Goal: Transaction & Acquisition: Obtain resource

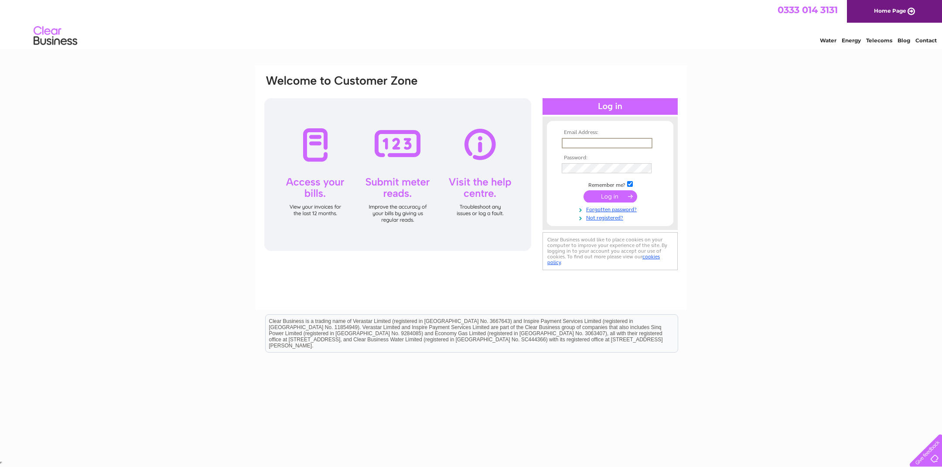
click at [583, 144] on input "text" at bounding box center [607, 143] width 91 height 10
type input "b"
type input "[EMAIL_ADDRESS][DOMAIN_NAME]"
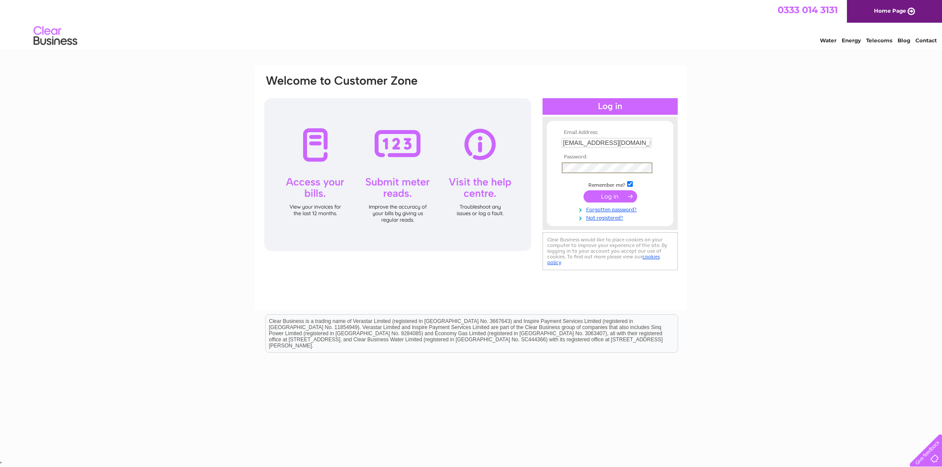
click at [620, 194] on input "submit" at bounding box center [610, 196] width 54 height 12
click at [611, 196] on input "submit" at bounding box center [610, 195] width 54 height 12
click at [598, 141] on input "text" at bounding box center [607, 143] width 91 height 10
type input "beachboutiquehemsby@yahoo.com"
click at [610, 195] on input "submit" at bounding box center [610, 196] width 54 height 12
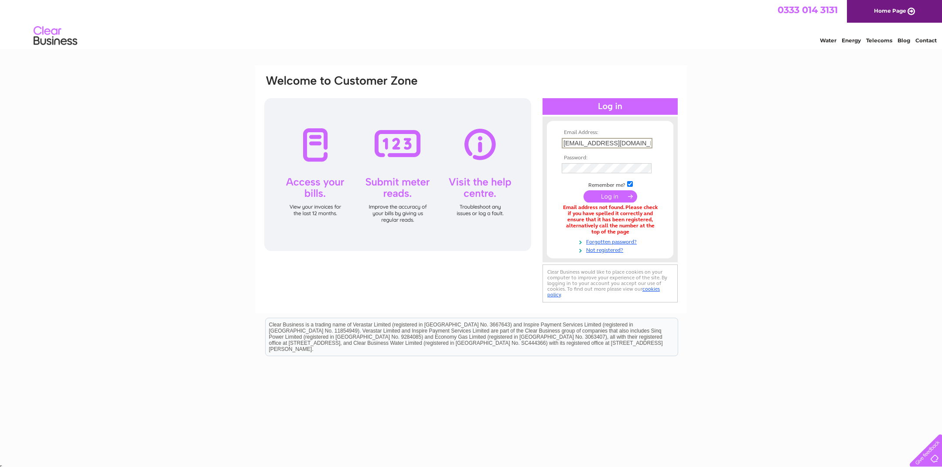
click at [646, 143] on input "beachboutiquehemsby@yahoo.com" at bounding box center [607, 143] width 91 height 10
type input "[EMAIL_ADDRESS][DOMAIN_NAME]"
click at [621, 194] on input "submit" at bounding box center [610, 196] width 54 height 12
click at [723, 194] on div "Email Address: simonclarke1960@yahoo.com Password: Forgotten password?" at bounding box center [471, 263] width 942 height 397
click at [610, 195] on input "submit" at bounding box center [610, 196] width 54 height 12
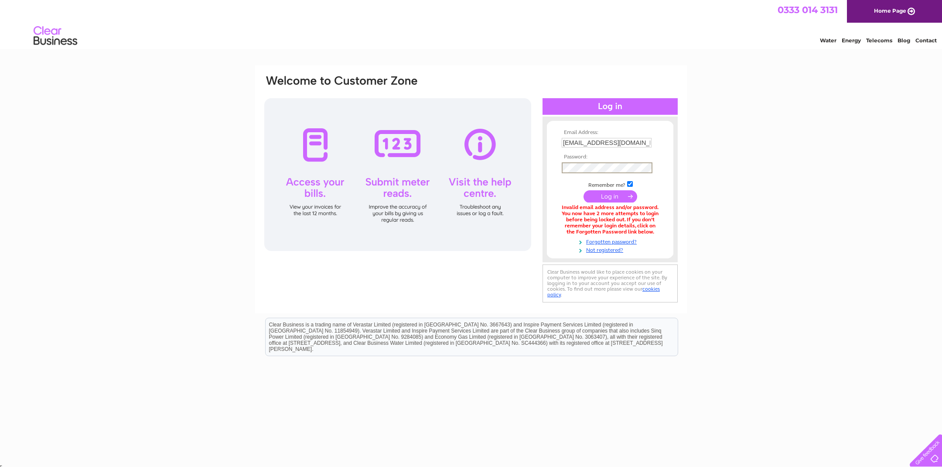
click at [610, 195] on input "submit" at bounding box center [610, 196] width 54 height 12
click at [612, 237] on link "Forgotten password?" at bounding box center [611, 240] width 99 height 8
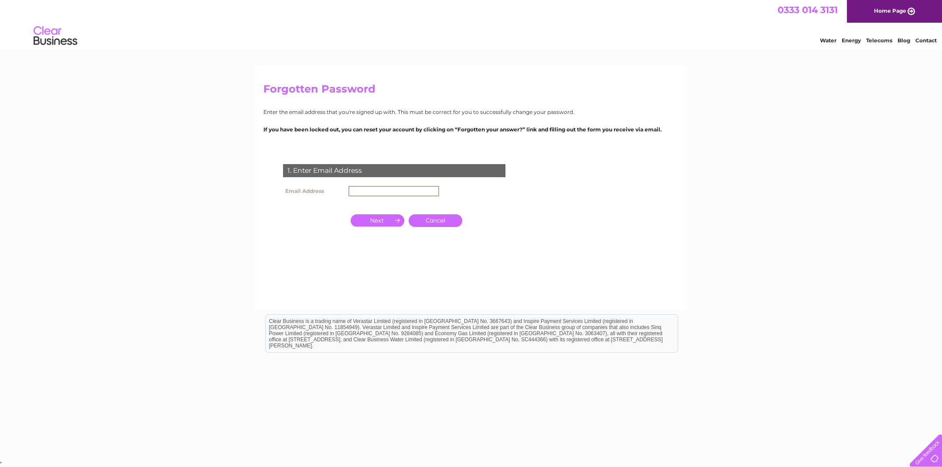
click at [409, 188] on input "text" at bounding box center [393, 191] width 91 height 10
click at [405, 189] on input "text" at bounding box center [393, 191] width 91 height 10
click input "submit" at bounding box center [0, 0] width 0 height 0
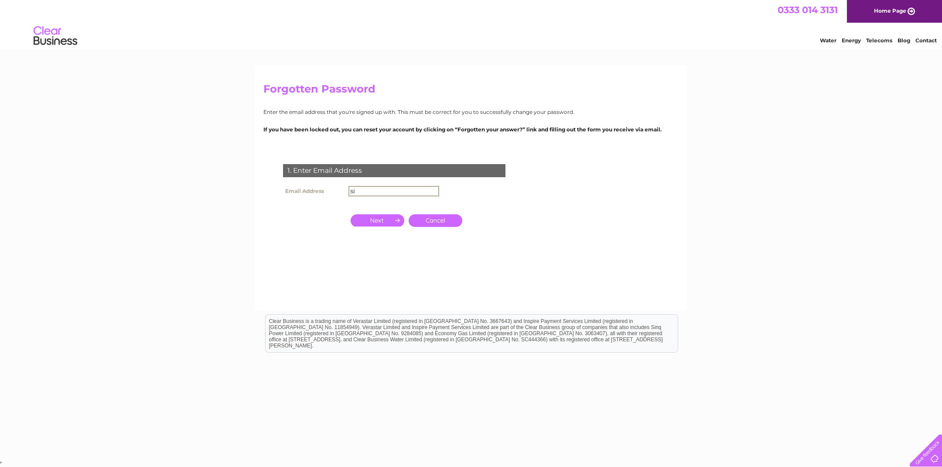
type input "s"
click at [382, 222] on input "button" at bounding box center [378, 219] width 54 height 12
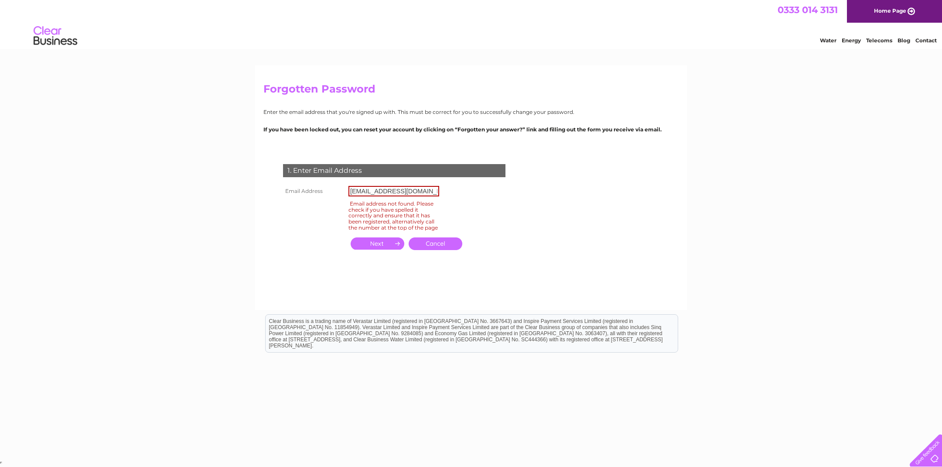
scroll to position [0, 0]
drag, startPoint x: 439, startPoint y: 190, endPoint x: 199, endPoint y: 194, distance: 239.8
click at [199, 194] on div "Forgotten Password Enter the email address that you're signed up with. This mus…" at bounding box center [471, 261] width 942 height 393
type input "b"
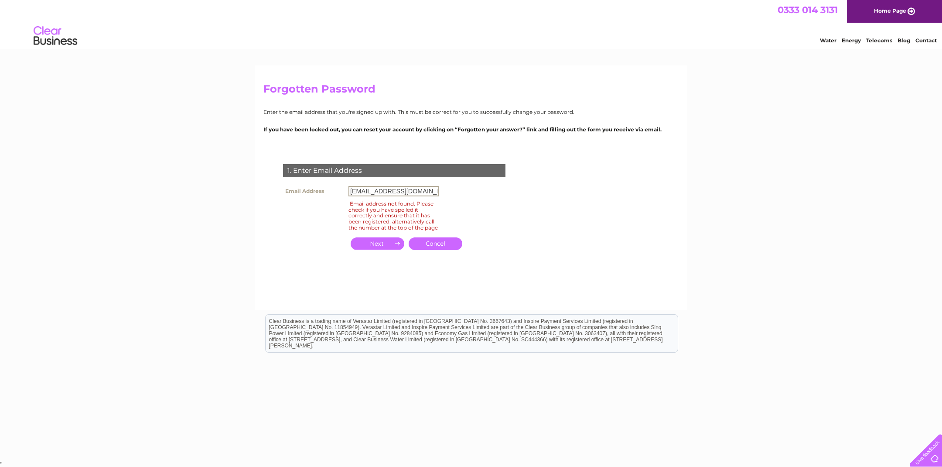
type input "simonclarke1960@yahoo.com"
click at [399, 241] on input "button" at bounding box center [378, 243] width 54 height 12
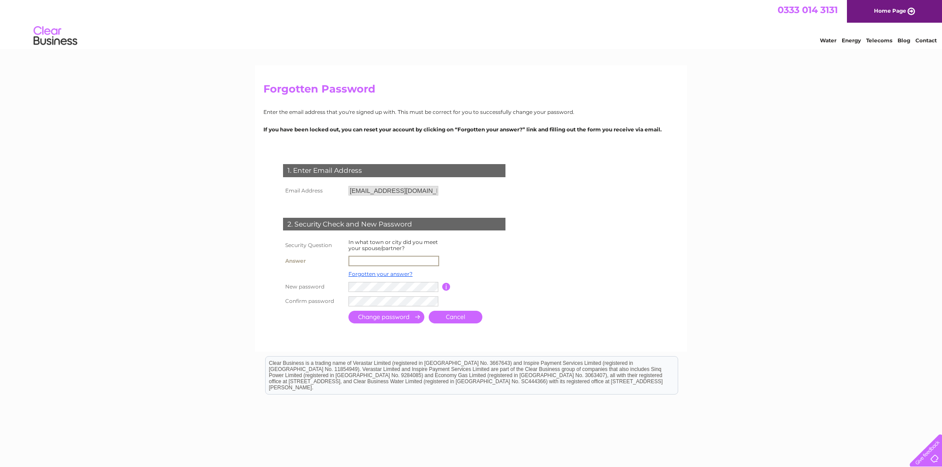
click at [378, 259] on input "text" at bounding box center [393, 261] width 91 height 10
type input "Norwich"
click at [406, 314] on input "submit" at bounding box center [386, 316] width 76 height 13
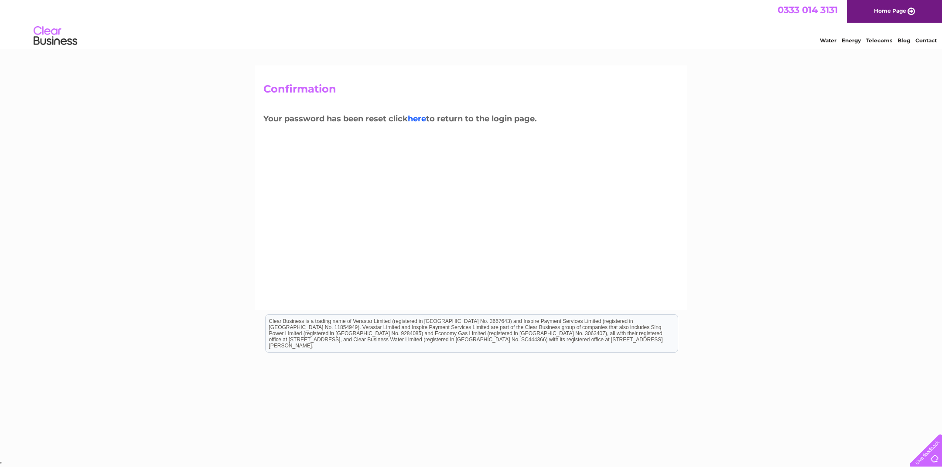
click at [423, 118] on link "here" at bounding box center [417, 119] width 18 height 10
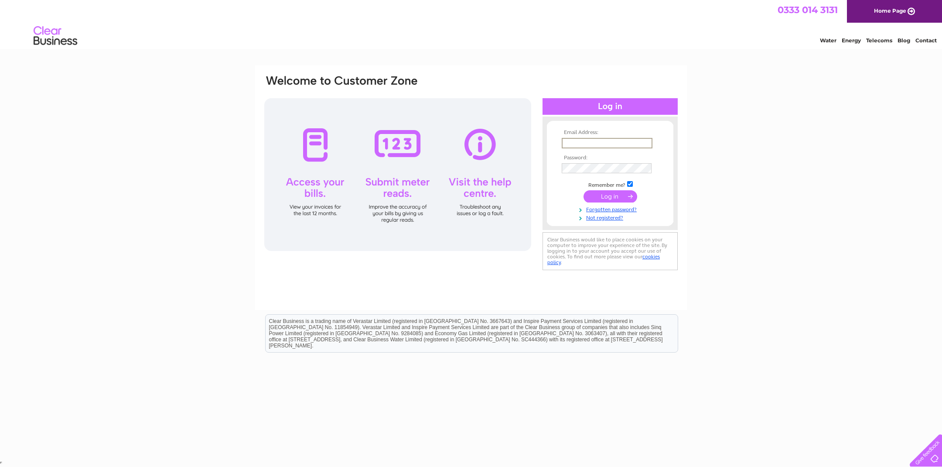
type input "simonclarke1960@yahoo.com"
click at [434, 178] on div "Email Address: simonclarke1960@yahoo.com Password:" at bounding box center [470, 173] width 415 height 198
click at [597, 195] on input "submit" at bounding box center [610, 196] width 54 height 12
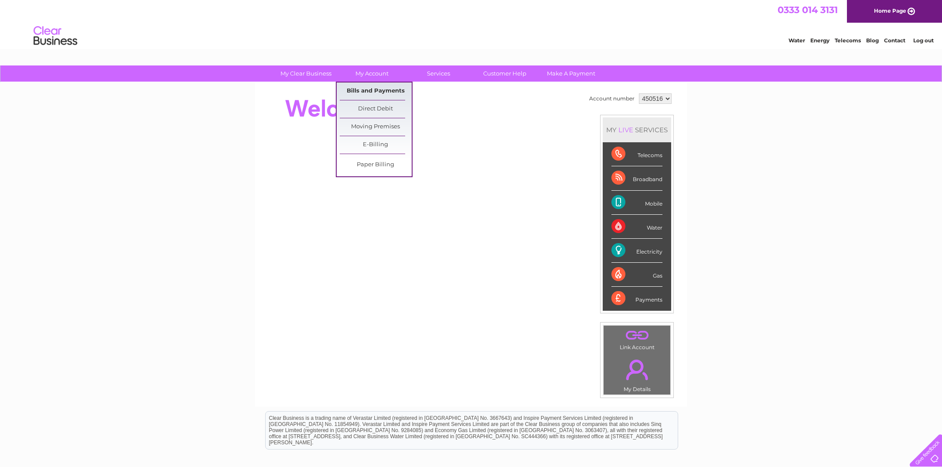
click at [362, 89] on link "Bills and Payments" at bounding box center [376, 90] width 72 height 17
click at [366, 89] on link "Bills and Payments" at bounding box center [376, 90] width 72 height 17
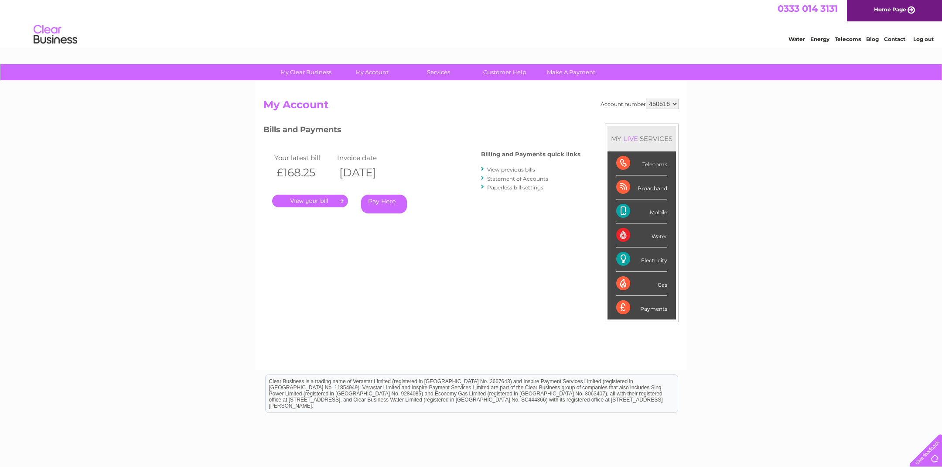
scroll to position [2, 0]
click at [331, 198] on link "." at bounding box center [310, 200] width 76 height 13
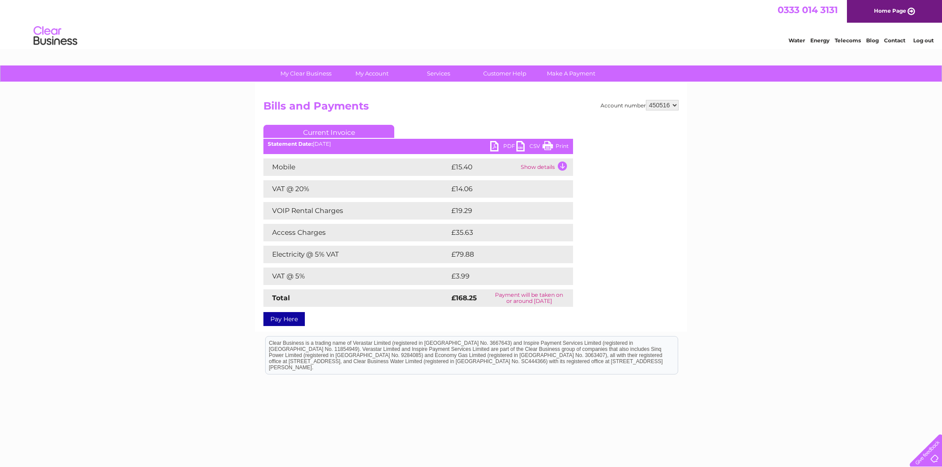
click at [496, 146] on link "PDF" at bounding box center [503, 147] width 26 height 13
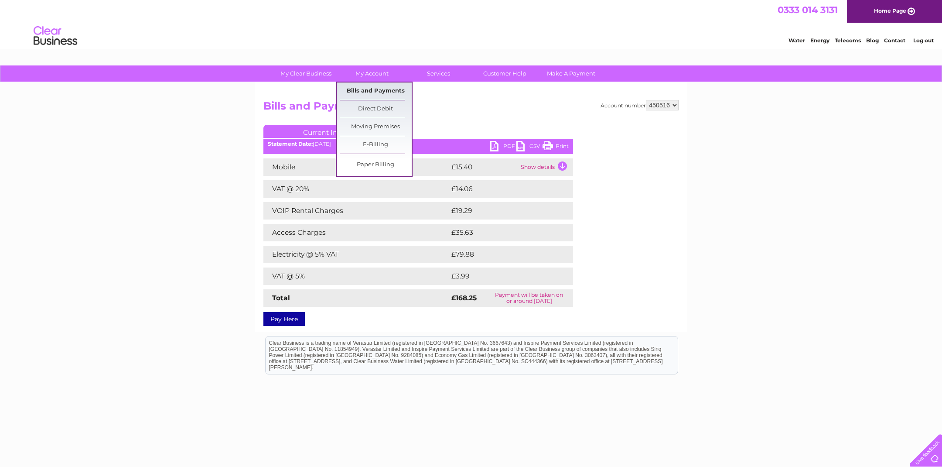
click at [364, 90] on link "Bills and Payments" at bounding box center [376, 90] width 72 height 17
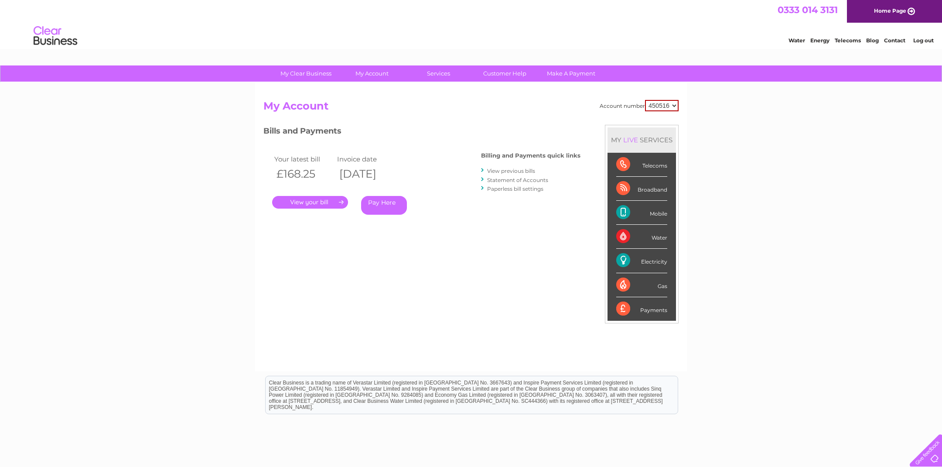
click at [501, 170] on link "View previous bills" at bounding box center [511, 170] width 48 height 7
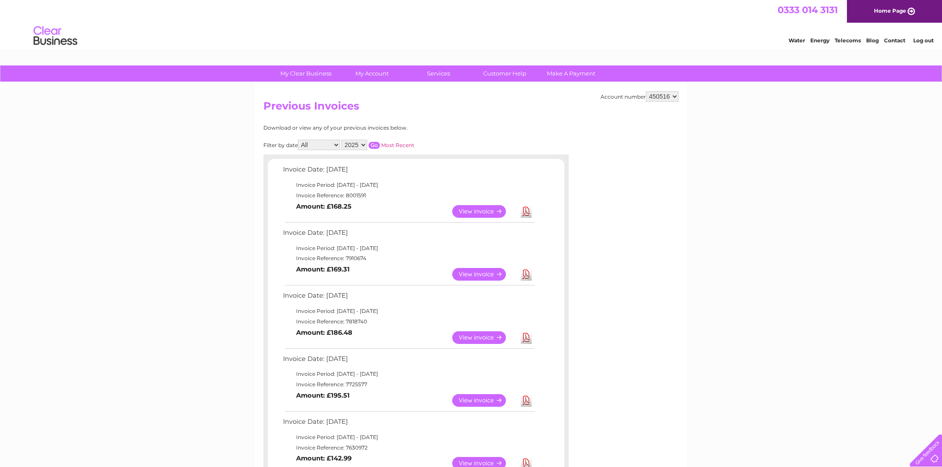
click at [478, 269] on link "View" at bounding box center [484, 274] width 64 height 13
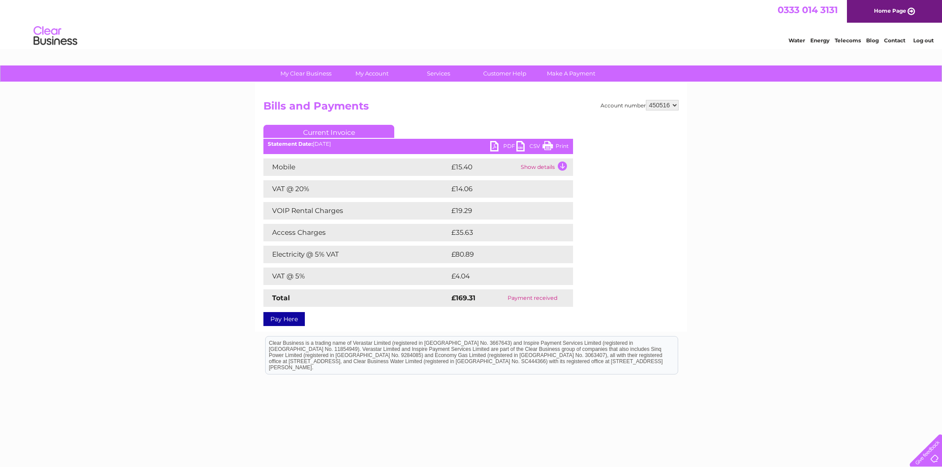
click at [496, 146] on link "PDF" at bounding box center [503, 147] width 26 height 13
click at [545, 146] on link "Print" at bounding box center [555, 147] width 26 height 13
